Goal: Information Seeking & Learning: Learn about a topic

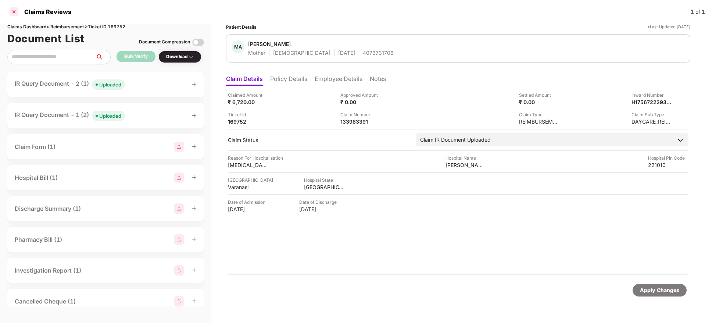
click at [14, 12] on div at bounding box center [14, 12] width 12 height 12
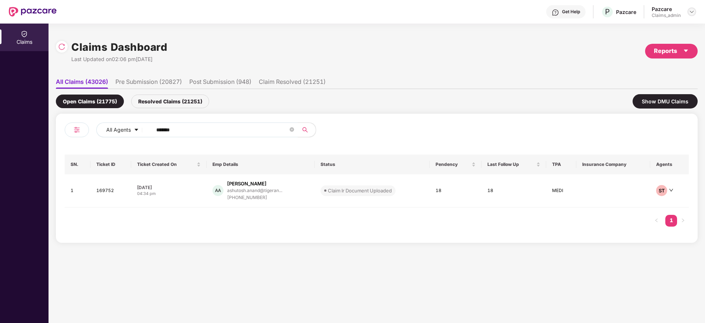
click at [690, 11] on img at bounding box center [692, 12] width 6 height 6
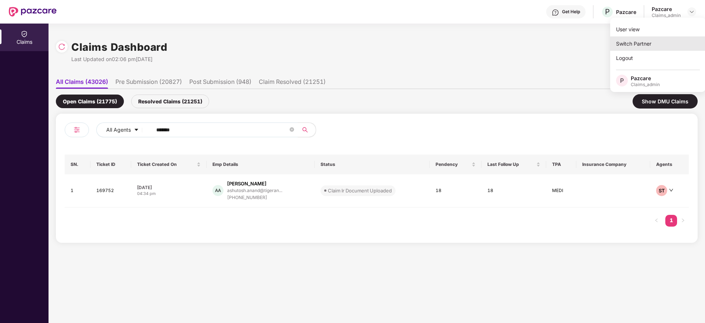
click at [651, 38] on div "Switch Partner" at bounding box center [658, 43] width 96 height 14
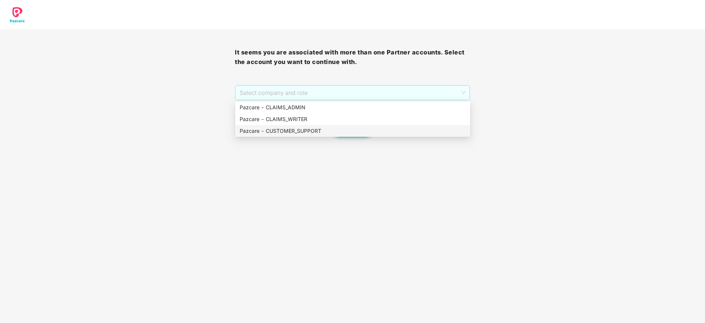
drag, startPoint x: 336, startPoint y: 89, endPoint x: 337, endPoint y: 129, distance: 39.7
click at [337, 129] on body "It seems you are associated with more than one Partner accounts. Select the acc…" at bounding box center [352, 161] width 705 height 323
click at [337, 129] on div "Pazcare - CUSTOMER_SUPPORT" at bounding box center [353, 131] width 226 height 8
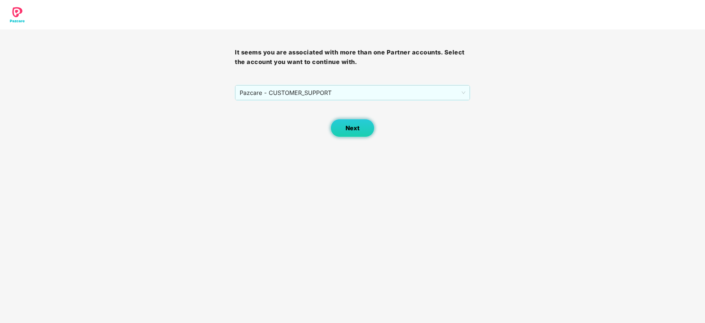
click at [351, 128] on span "Next" at bounding box center [353, 128] width 14 height 7
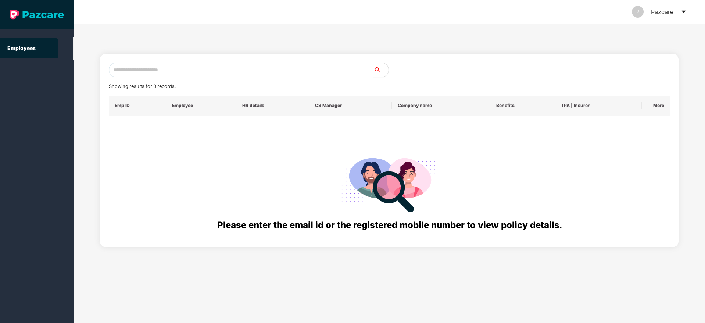
click at [233, 65] on input "text" at bounding box center [241, 69] width 265 height 15
paste input "**********"
type input "**********"
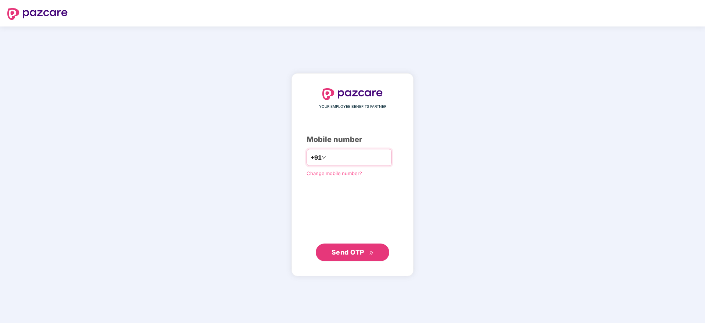
click at [333, 157] on input "number" at bounding box center [358, 157] width 60 height 12
type input "**********"
click at [349, 253] on span "Send OTP" at bounding box center [348, 252] width 33 height 8
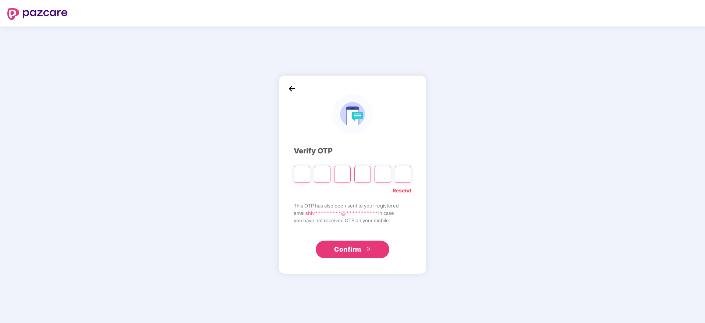
type input "*"
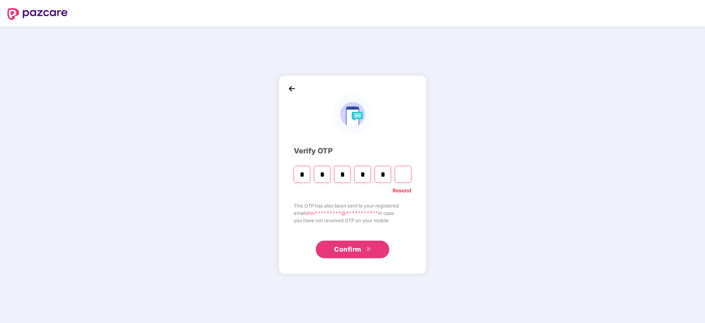
type input "*"
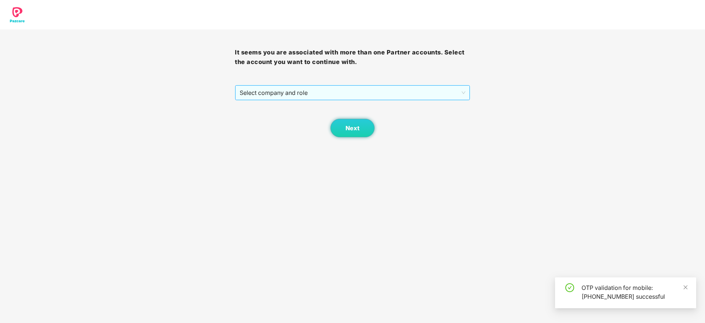
click at [341, 92] on span "Select company and role" at bounding box center [352, 93] width 225 height 14
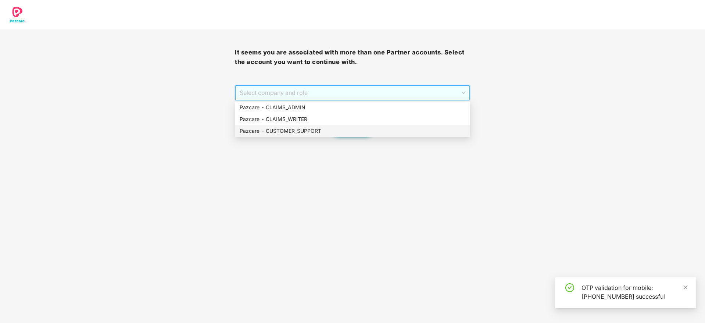
click at [330, 129] on div "Pazcare - CUSTOMER_SUPPORT" at bounding box center [353, 131] width 226 height 8
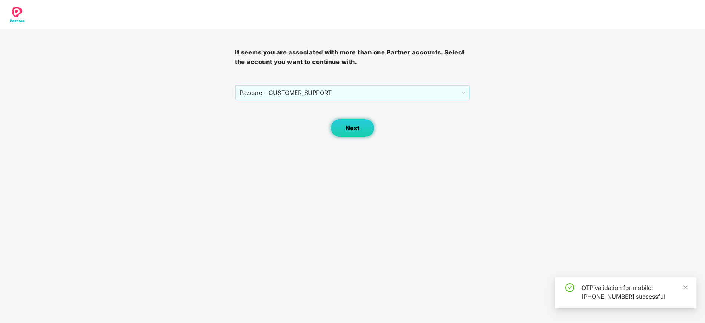
click at [349, 128] on span "Next" at bounding box center [353, 128] width 14 height 7
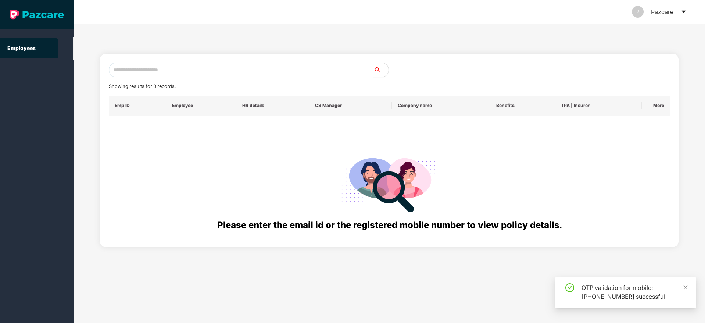
click at [208, 66] on input "text" at bounding box center [241, 69] width 265 height 15
paste input "**********"
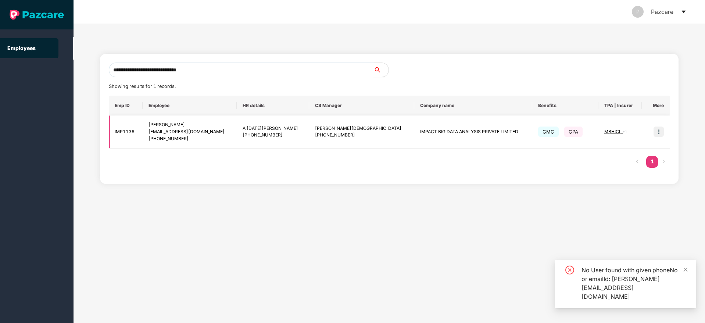
type input "**********"
click at [658, 130] on img at bounding box center [659, 131] width 10 height 10
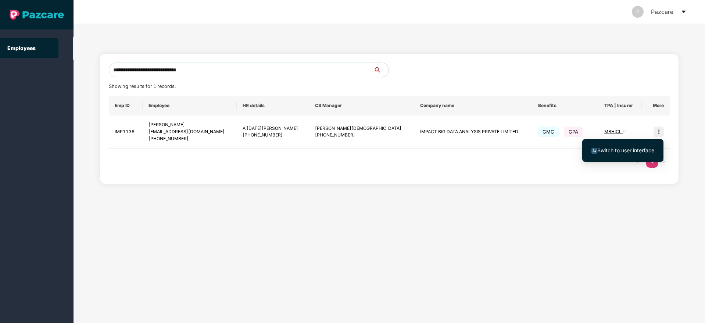
click at [609, 147] on span "Switch to user interface" at bounding box center [625, 150] width 57 height 6
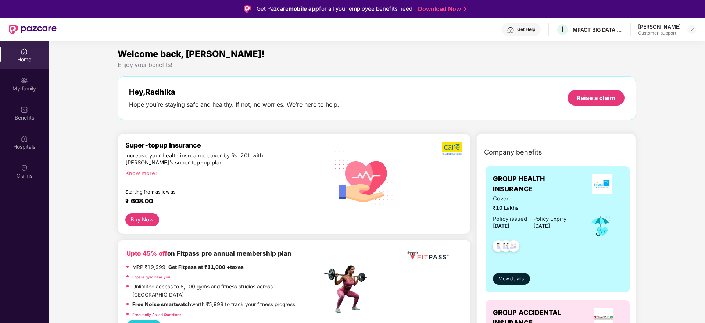
click at [22, 114] on div "Benefits" at bounding box center [24, 117] width 49 height 7
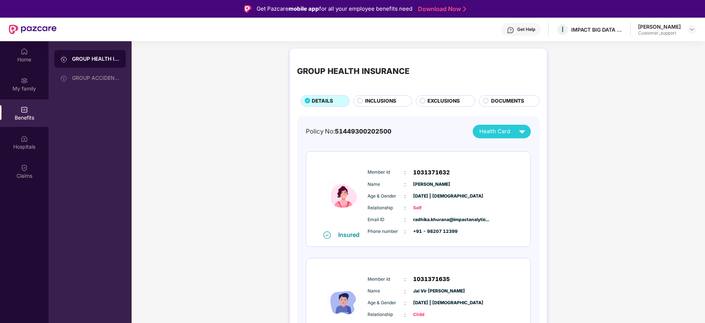
click at [387, 102] on span "INCLUSIONS" at bounding box center [380, 101] width 31 height 8
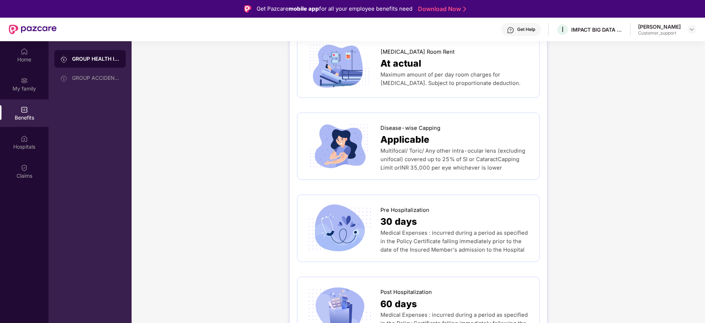
scroll to position [265, 0]
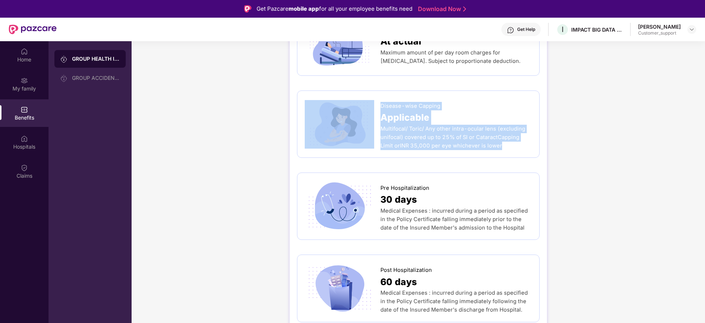
drag, startPoint x: 377, startPoint y: 105, endPoint x: 487, endPoint y: 148, distance: 118.5
click at [487, 148] on div "Disease-wise Capping Applicable Multifocal/ Toric/ Any other intra-ocular lens …" at bounding box center [418, 124] width 227 height 52
copy div "Disease-wise Capping Applicable Multifocal/ Toric/ Any other intra-ocular lens …"
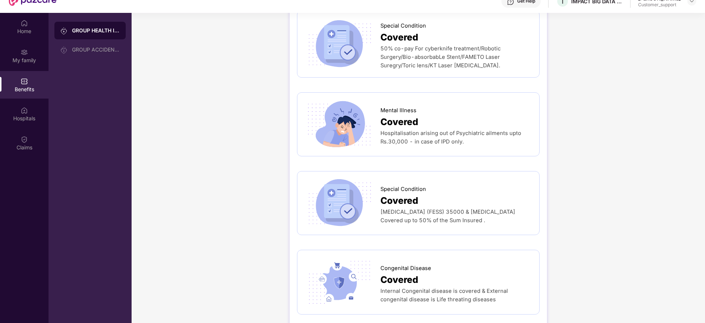
scroll to position [41, 0]
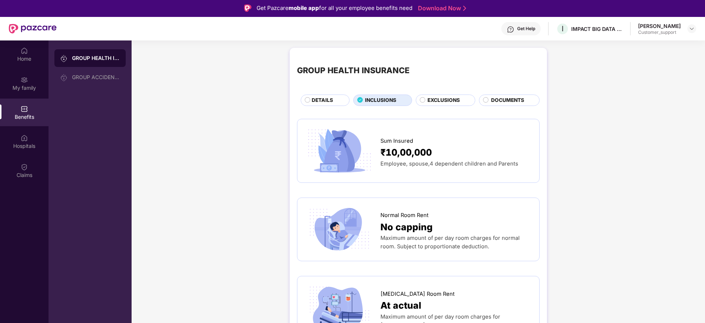
scroll to position [0, 0]
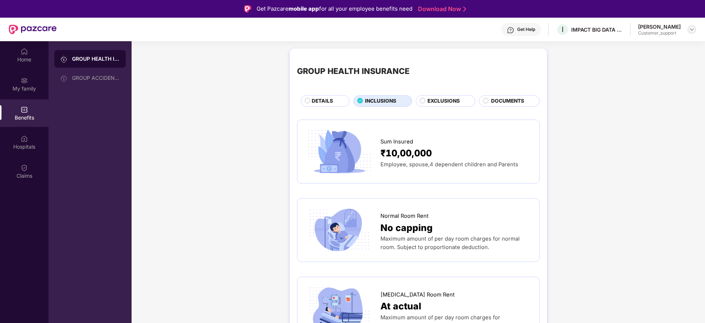
click at [688, 31] on div at bounding box center [691, 29] width 9 height 9
click at [627, 48] on div "Switch to support view" at bounding box center [657, 47] width 96 height 14
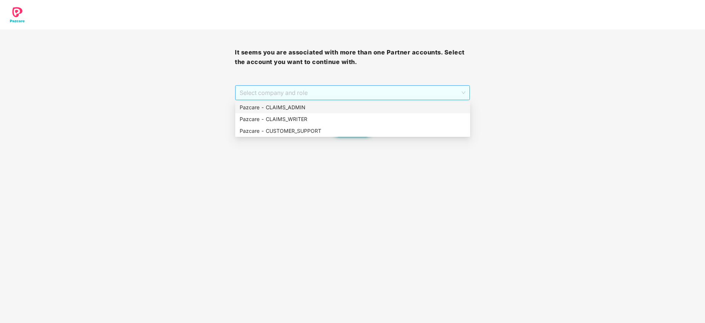
click at [361, 97] on span "Select company and role" at bounding box center [352, 93] width 225 height 14
click at [324, 104] on div "Pazcare - CLAIMS_ADMIN" at bounding box center [353, 107] width 226 height 8
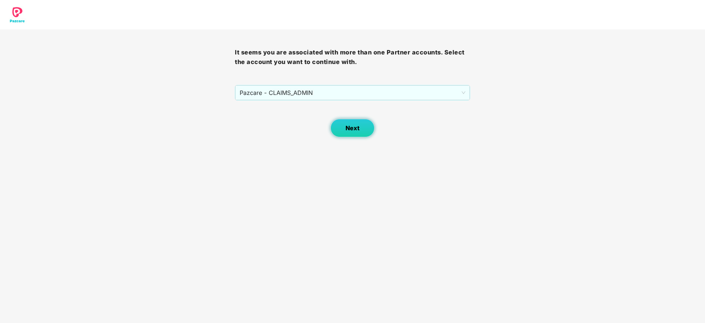
click at [362, 122] on button "Next" at bounding box center [352, 128] width 44 height 18
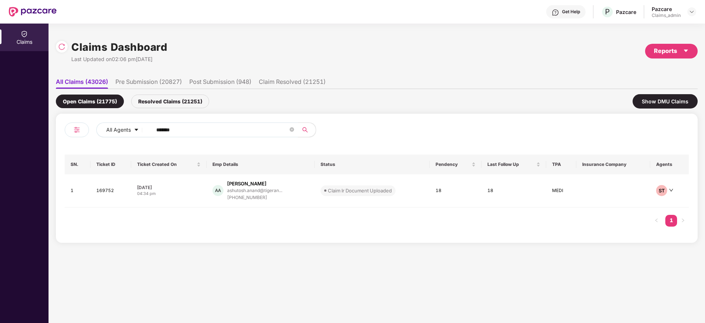
click at [192, 129] on input "******" at bounding box center [222, 129] width 132 height 11
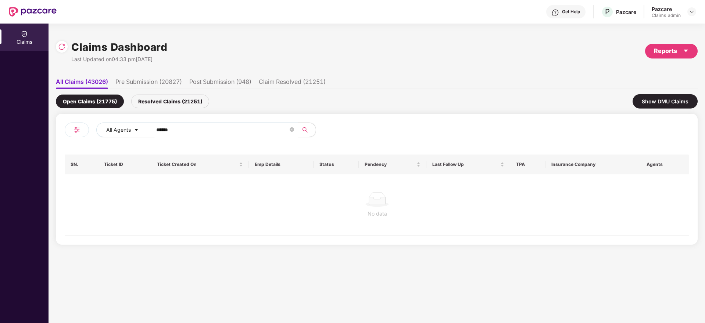
click at [183, 103] on div "Resolved Claims (21251)" at bounding box center [170, 101] width 78 height 14
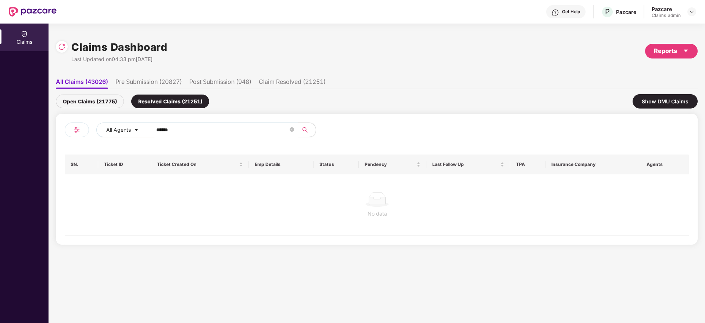
click at [91, 103] on div "Open Claims (21775)" at bounding box center [90, 101] width 68 height 14
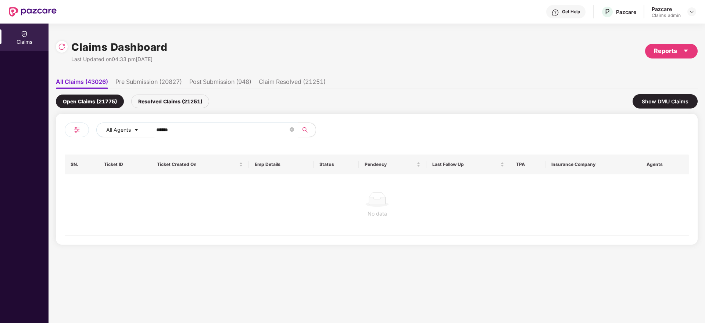
click at [165, 130] on input "******" at bounding box center [222, 129] width 132 height 11
paste input "text"
click at [177, 96] on div "Resolved Claims (21251)" at bounding box center [170, 101] width 78 height 14
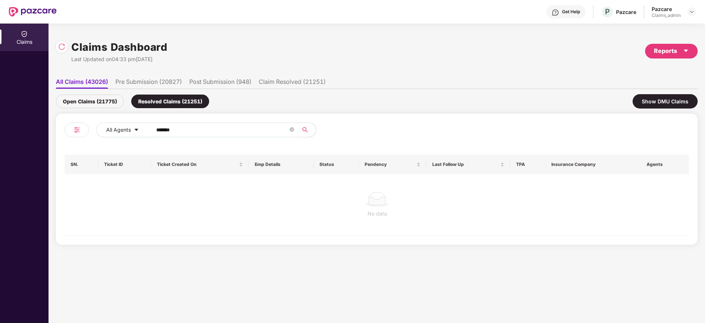
click at [99, 95] on div "Open Claims (21775)" at bounding box center [90, 101] width 68 height 14
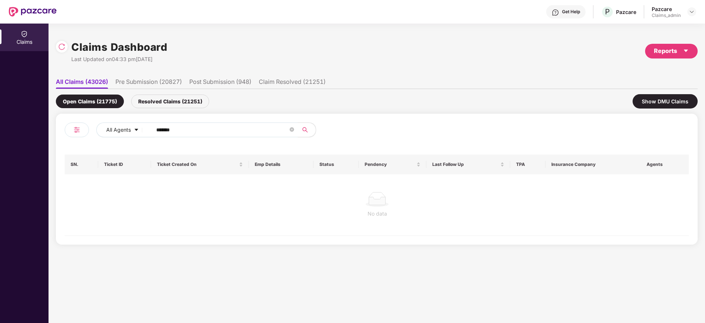
click at [175, 103] on div "Resolved Claims (21251)" at bounding box center [170, 101] width 78 height 14
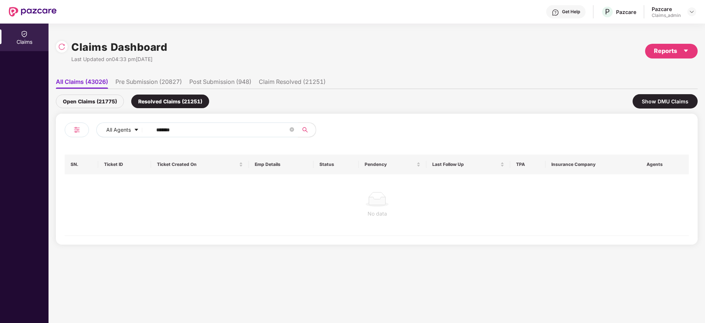
click at [189, 125] on input "******" at bounding box center [222, 129] width 132 height 11
type input "******"
click at [105, 100] on div "Open Claims (21775)" at bounding box center [90, 101] width 68 height 14
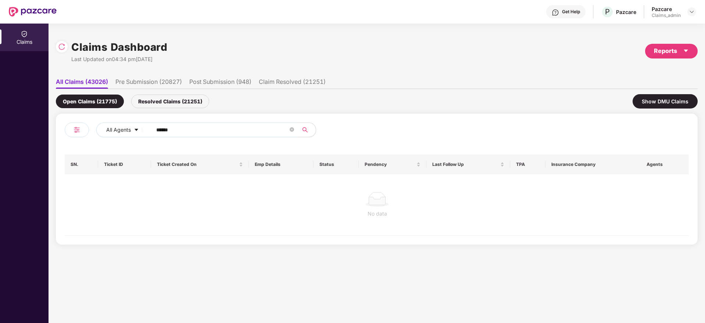
drag, startPoint x: 692, startPoint y: 7, endPoint x: 687, endPoint y: 11, distance: 6.1
click at [687, 11] on div "Pazcare Claims_admin" at bounding box center [674, 12] width 44 height 13
click at [694, 12] on img at bounding box center [692, 12] width 6 height 6
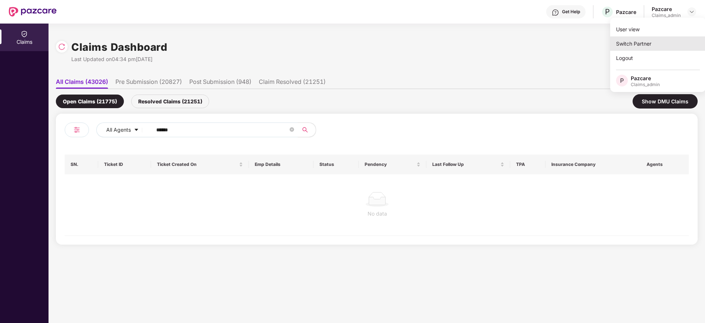
click at [668, 40] on div "Switch Partner" at bounding box center [658, 43] width 96 height 14
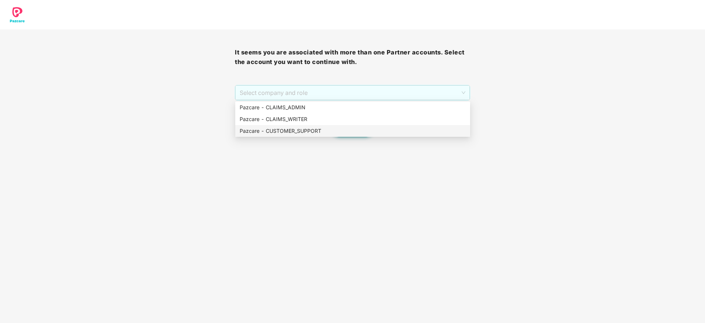
drag, startPoint x: 334, startPoint y: 91, endPoint x: 325, endPoint y: 133, distance: 43.3
click at [325, 133] on body "It seems you are associated with more than one Partner accounts. Select the acc…" at bounding box center [352, 161] width 705 height 323
click at [325, 133] on div "Pazcare - CUSTOMER_SUPPORT" at bounding box center [353, 131] width 226 height 8
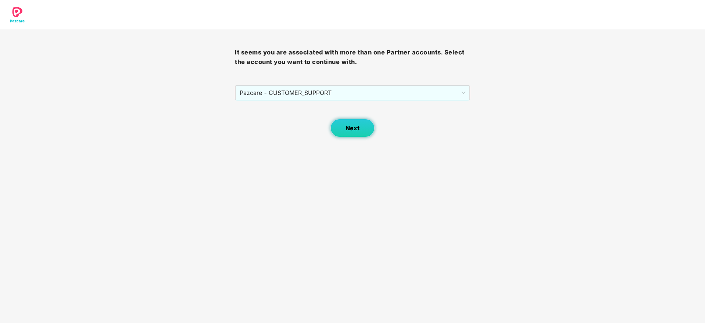
click at [342, 132] on button "Next" at bounding box center [352, 128] width 44 height 18
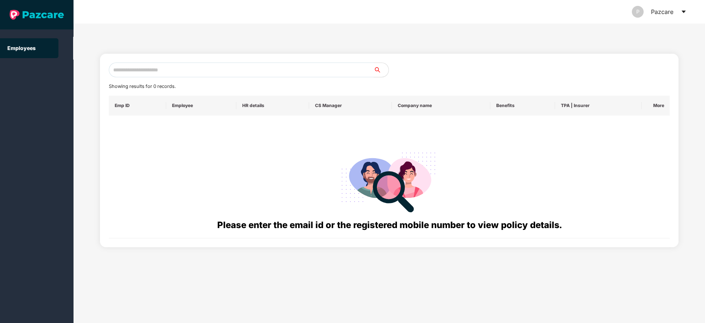
click at [228, 63] on div "Showing results for 0 records. Emp ID Employee HR details CS Manager Company na…" at bounding box center [389, 150] width 579 height 193
click at [228, 63] on input "text" at bounding box center [241, 69] width 265 height 15
paste input "**********"
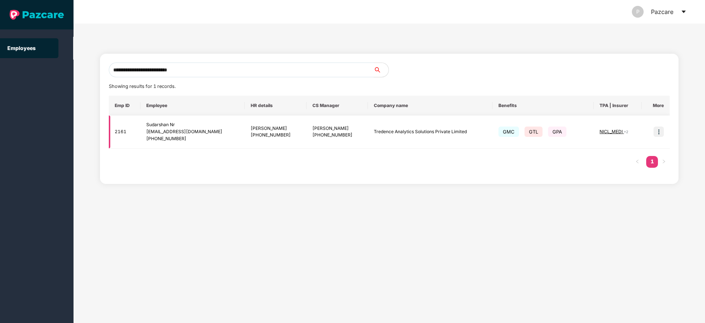
type input "**********"
click at [658, 133] on img at bounding box center [659, 131] width 10 height 10
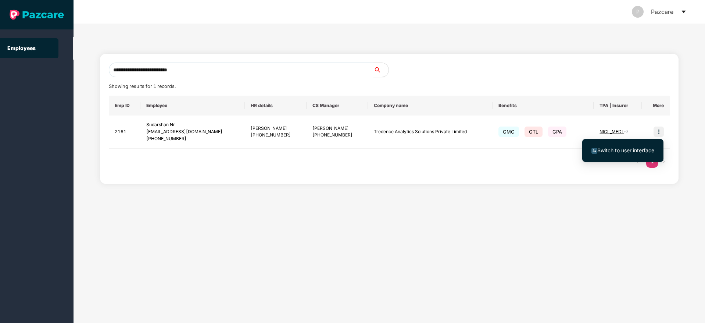
click at [618, 154] on span "Switch to user interface" at bounding box center [622, 150] width 63 height 8
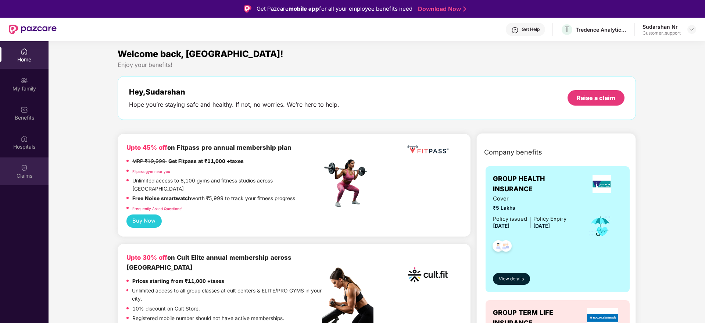
click at [24, 164] on img at bounding box center [24, 167] width 7 height 7
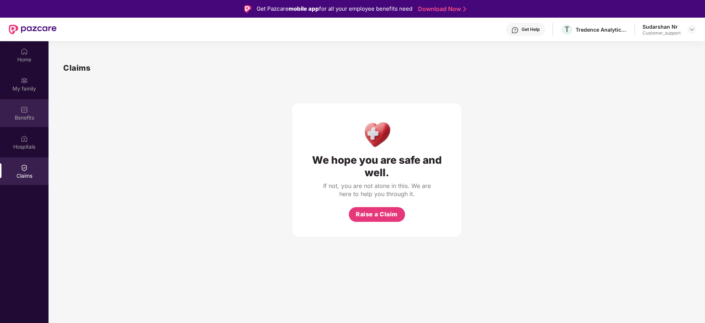
click at [22, 108] on img at bounding box center [24, 109] width 7 height 7
